Goal: Information Seeking & Learning: Learn about a topic

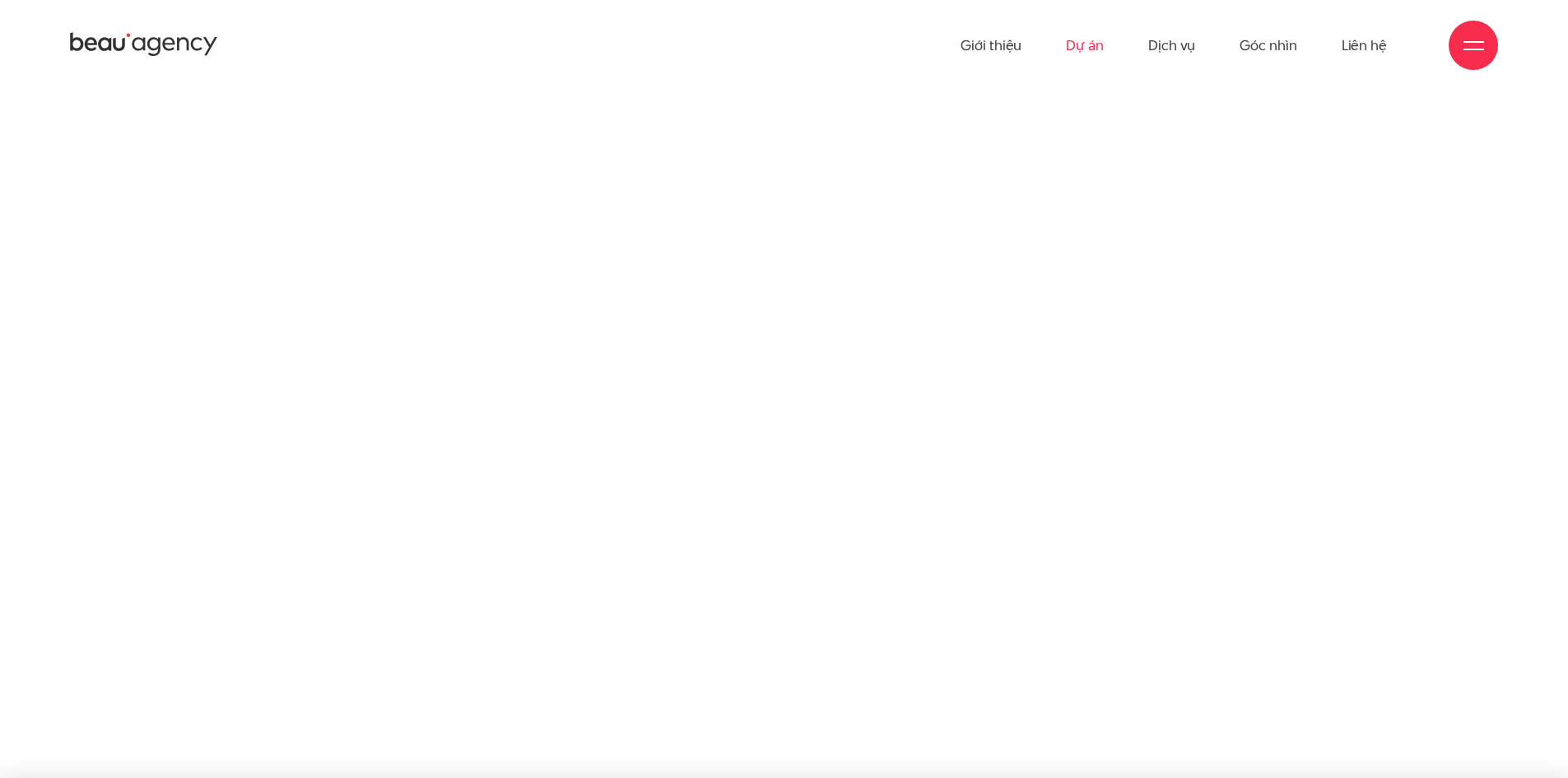
click at [1104, 48] on link "Dự án" at bounding box center [1085, 45] width 38 height 91
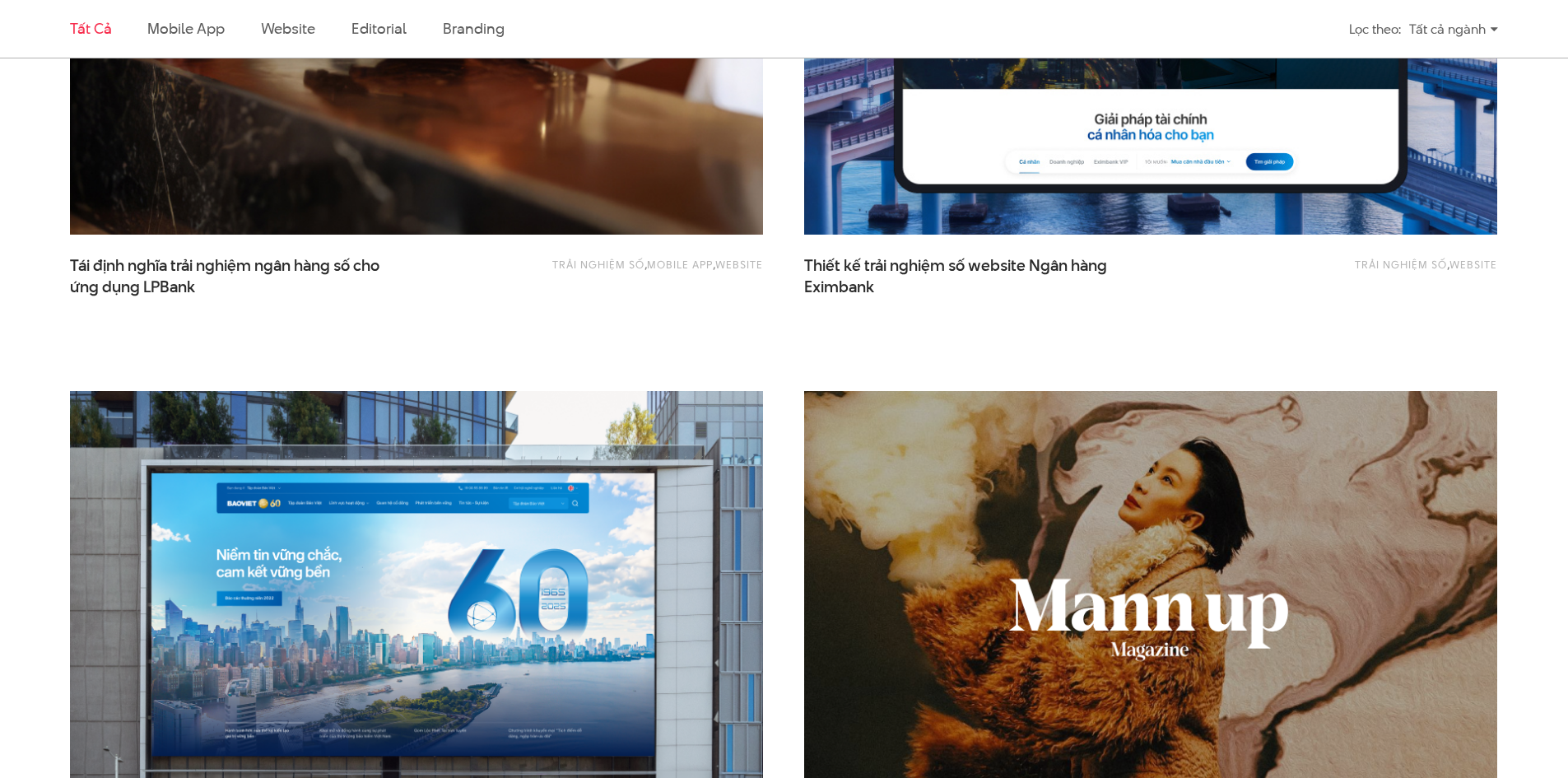
scroll to position [1318, 0]
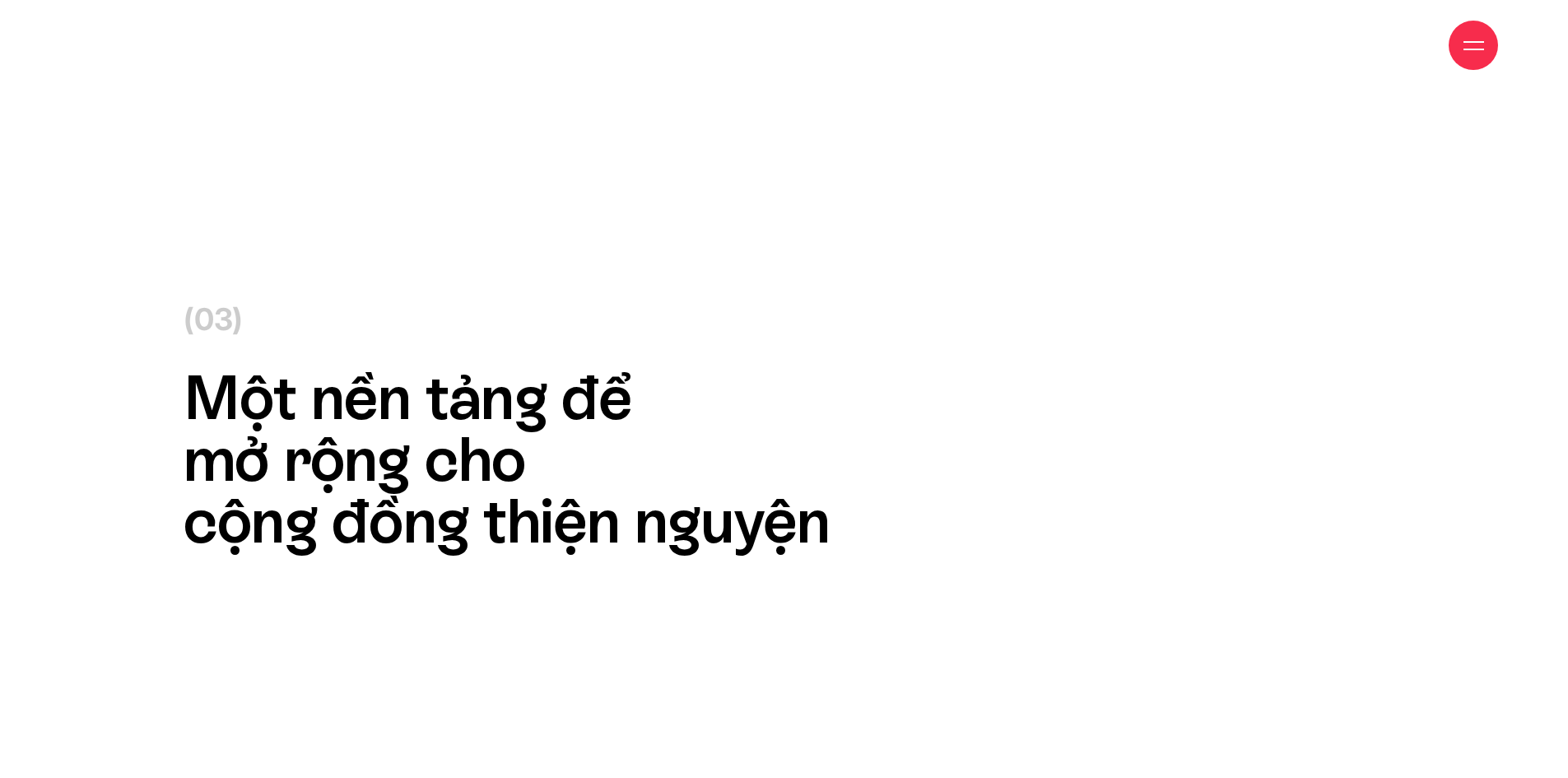
scroll to position [16062, 0]
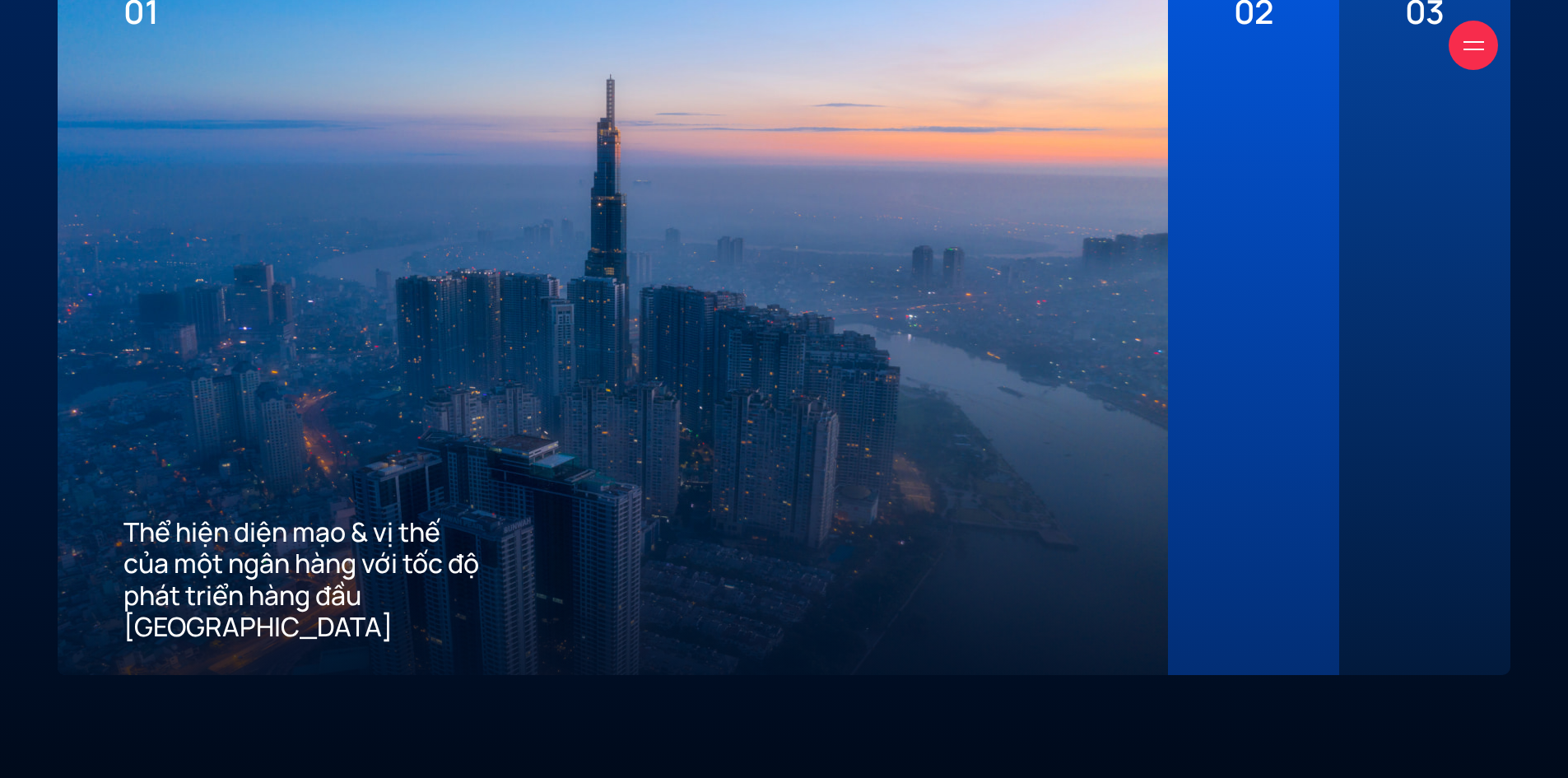
scroll to position [4531, 0]
click at [1287, 254] on div "02 Mang đến tiêu chuẩn tốt nhất về trải nghiệm số cho khách hàng" at bounding box center [1253, 315] width 171 height 716
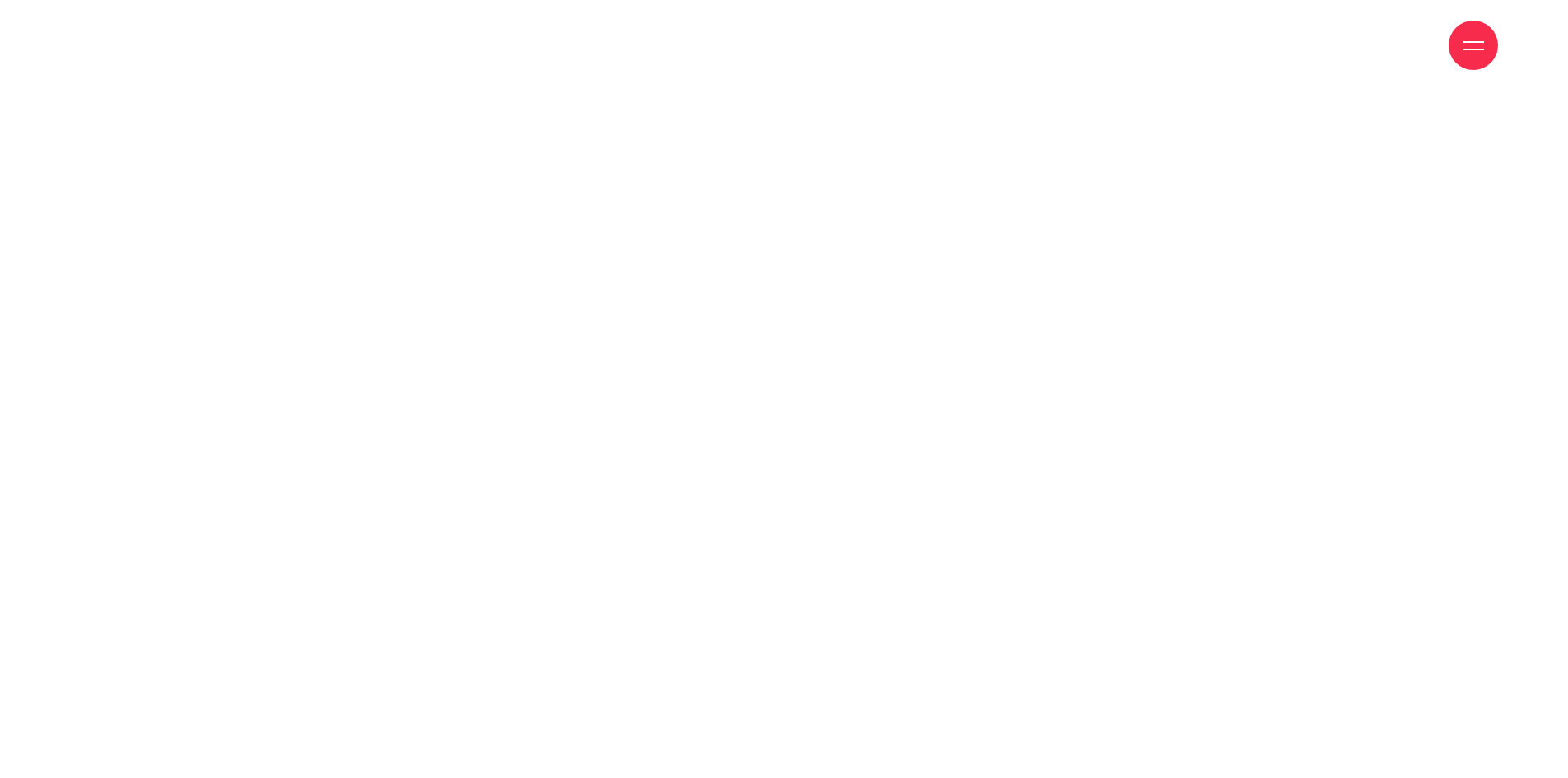
scroll to position [17874, 0]
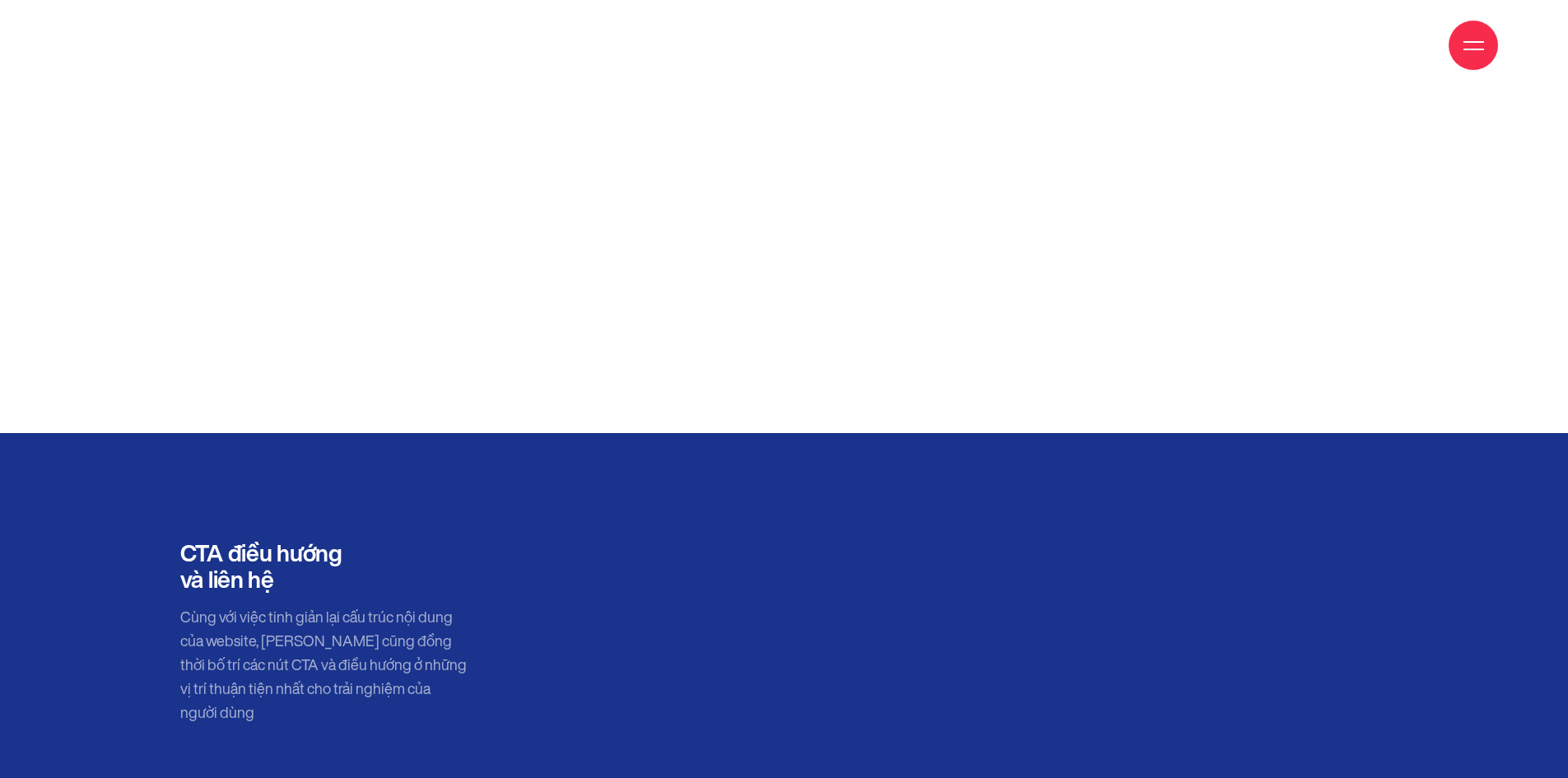
scroll to position [13673, 0]
